Goal: Task Accomplishment & Management: Complete application form

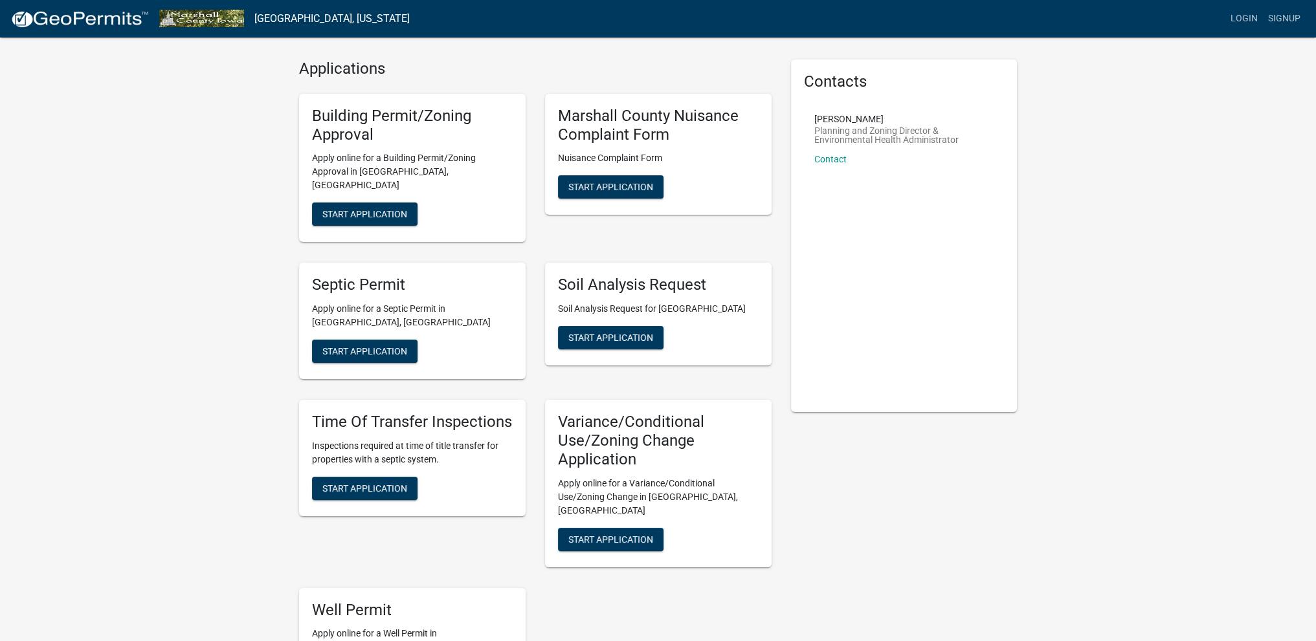
scroll to position [34, 0]
click at [379, 209] on span "Start Application" at bounding box center [364, 214] width 85 height 10
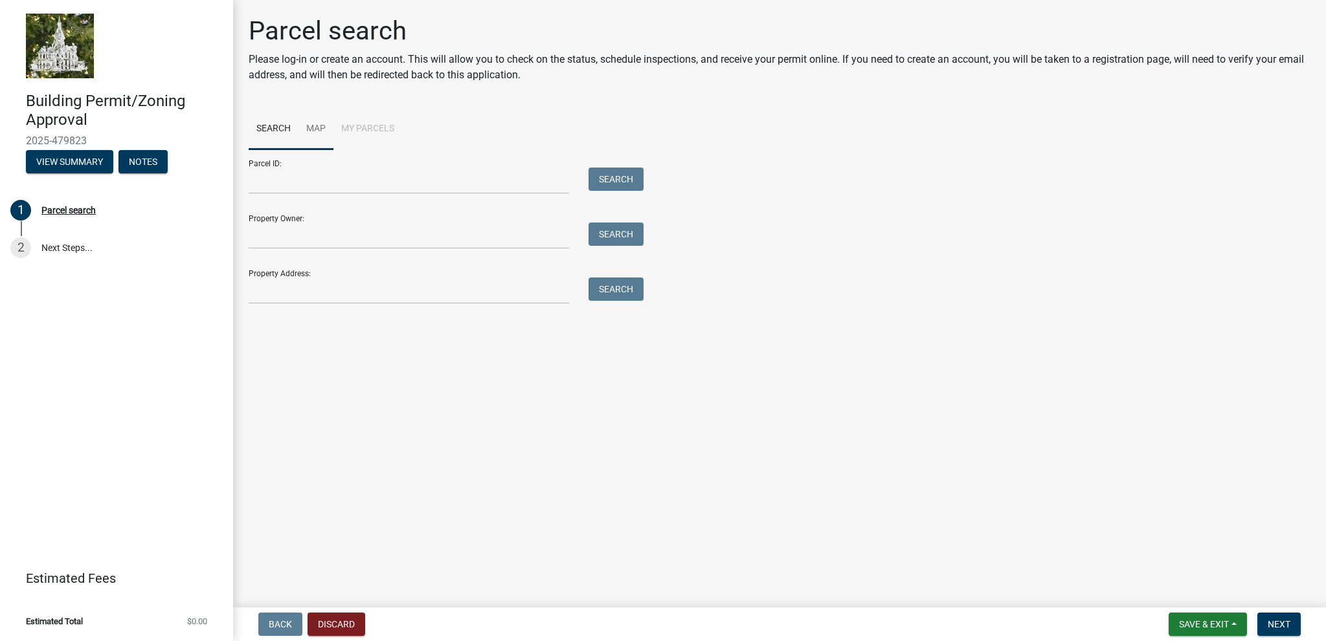
click at [318, 129] on link "Map" at bounding box center [315, 129] width 35 height 41
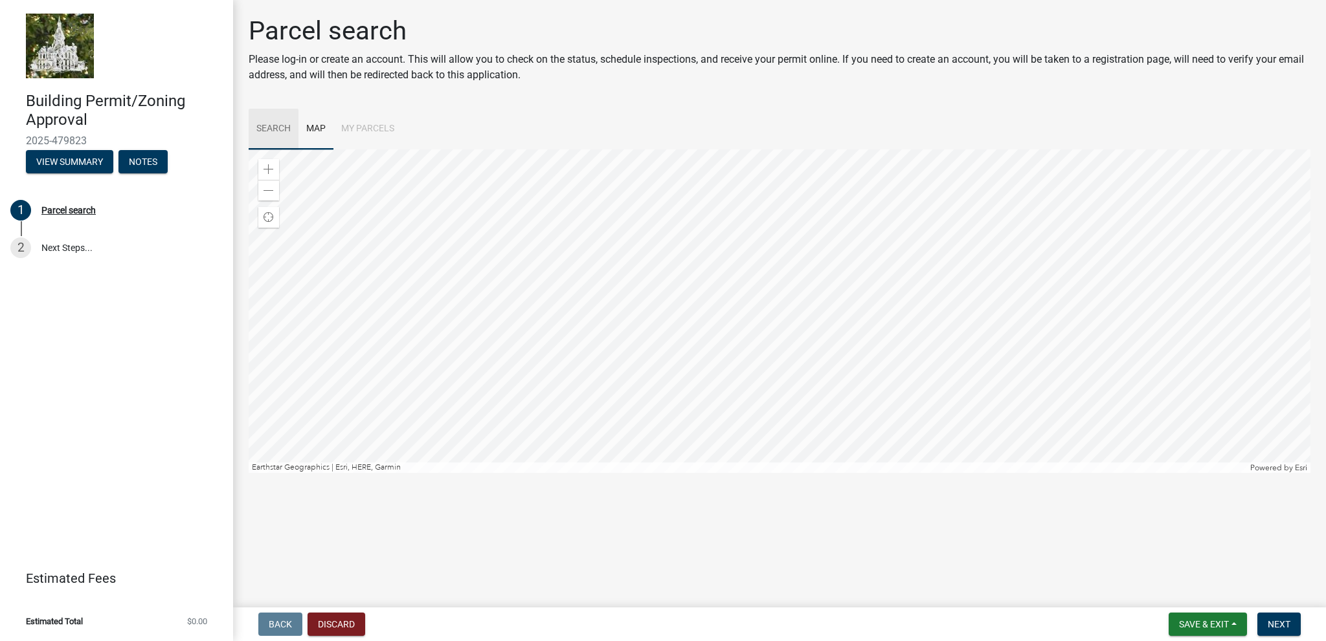
click at [281, 128] on link "Search" at bounding box center [274, 129] width 50 height 41
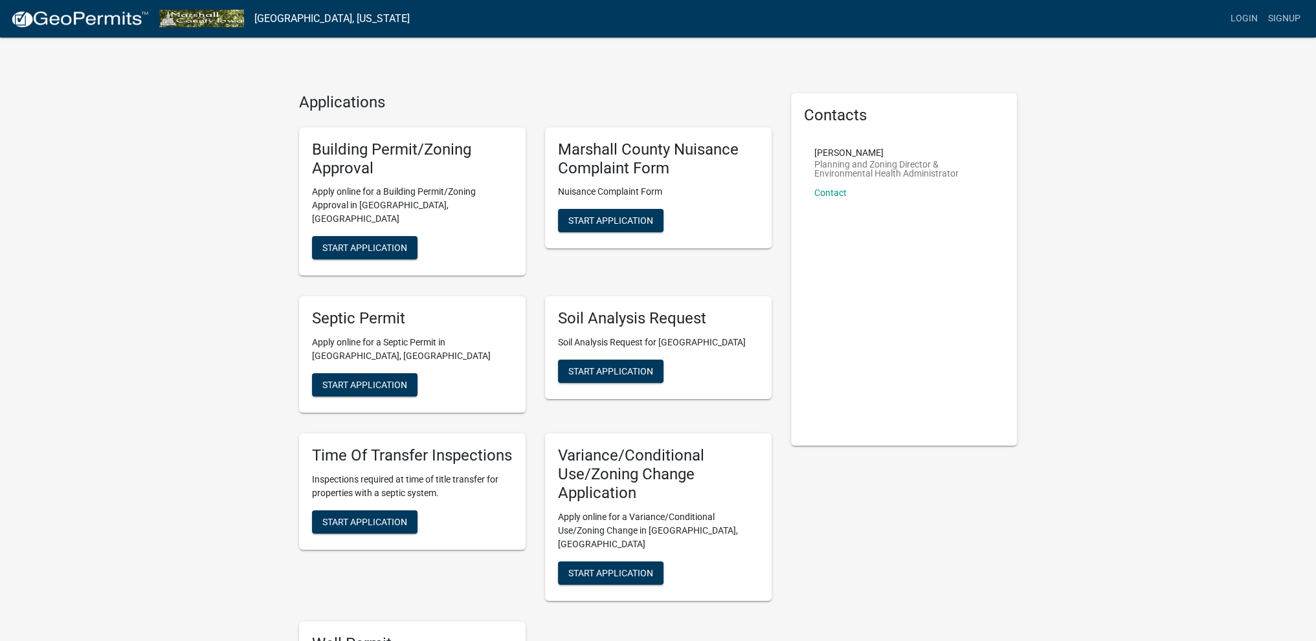
scroll to position [65, 0]
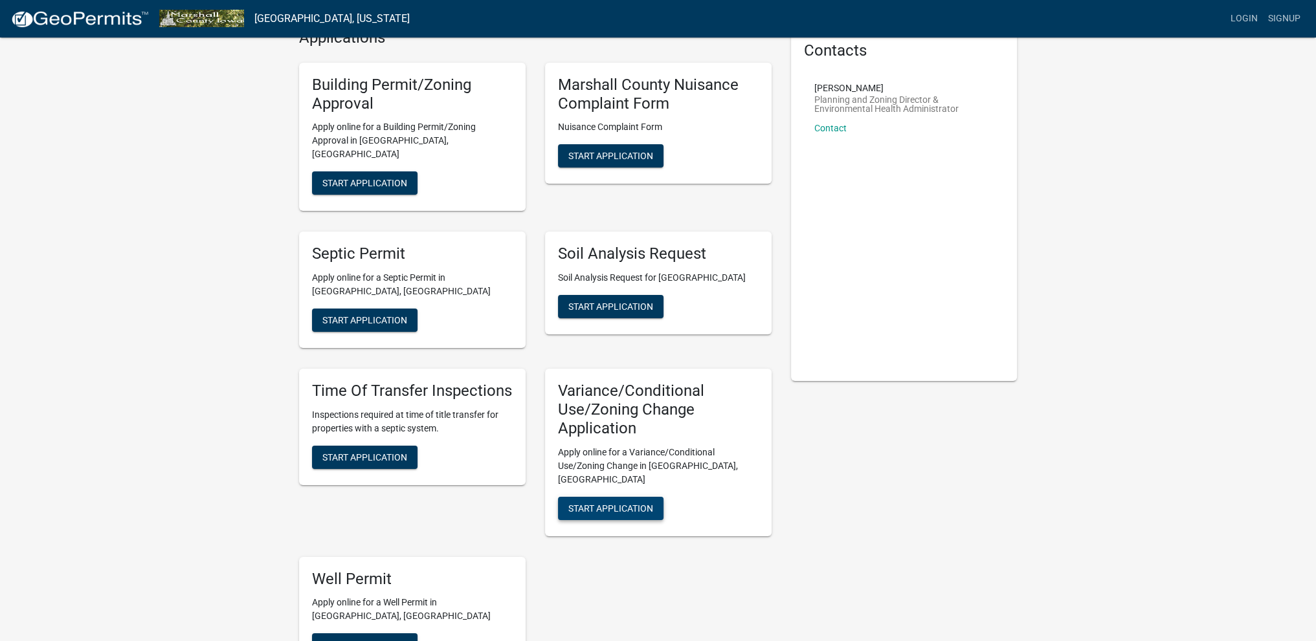
click at [628, 503] on span "Start Application" at bounding box center [610, 508] width 85 height 10
